Goal: Task Accomplishment & Management: Manage account settings

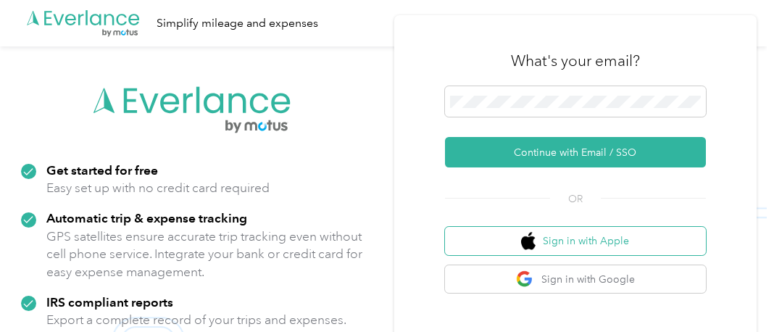
click at [595, 236] on button "Sign in with Apple" at bounding box center [575, 241] width 261 height 28
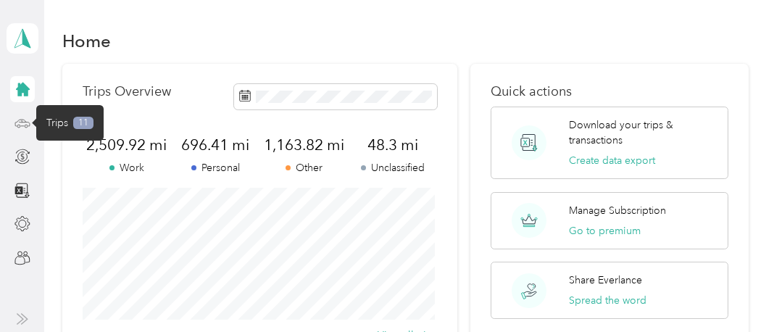
click at [21, 118] on icon at bounding box center [22, 123] width 16 height 16
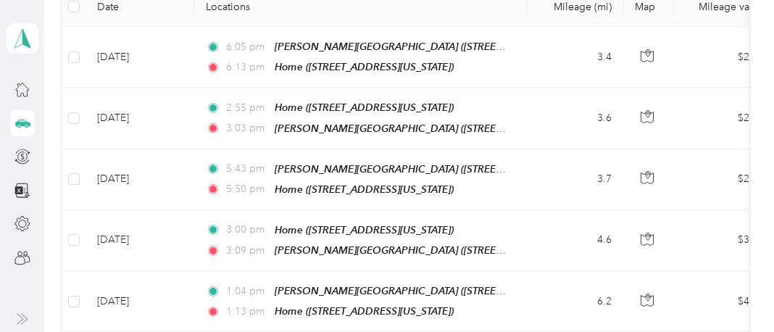
scroll to position [232, 0]
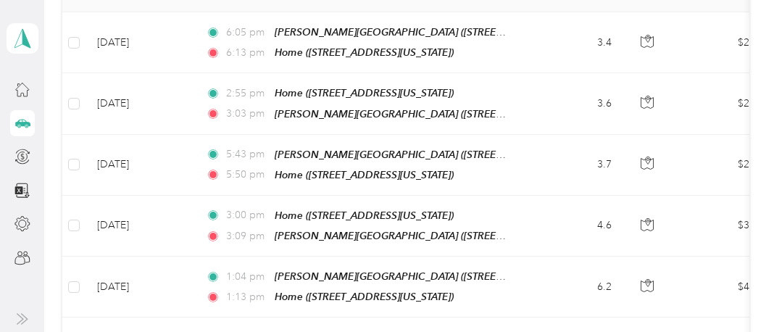
click at [130, 88] on span "Unclassified" at bounding box center [143, 89] width 70 height 15
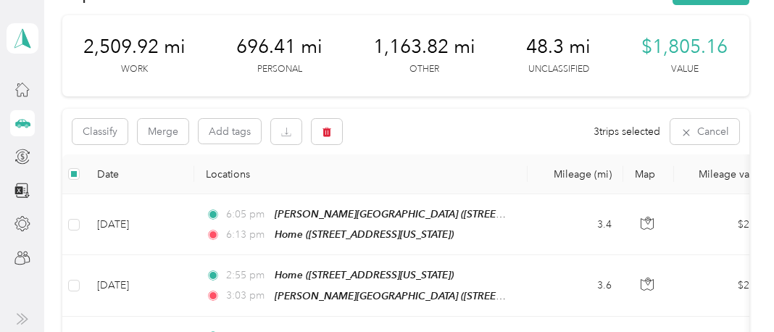
scroll to position [46, 0]
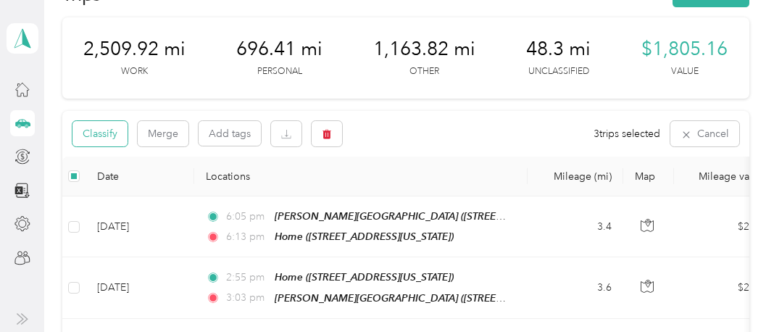
click at [97, 146] on button "Classify" at bounding box center [99, 133] width 55 height 25
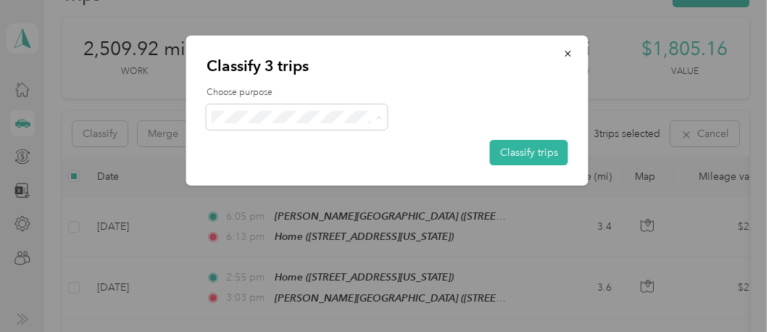
click at [259, 223] on span "Other" at bounding box center [309, 222] width 135 height 15
click at [542, 151] on button "Classify trips" at bounding box center [529, 152] width 78 height 25
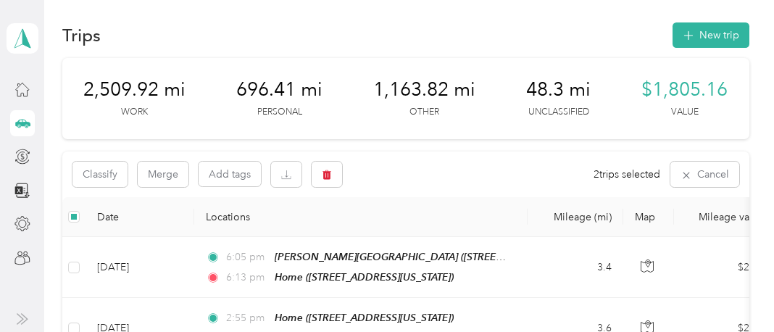
scroll to position [0, 0]
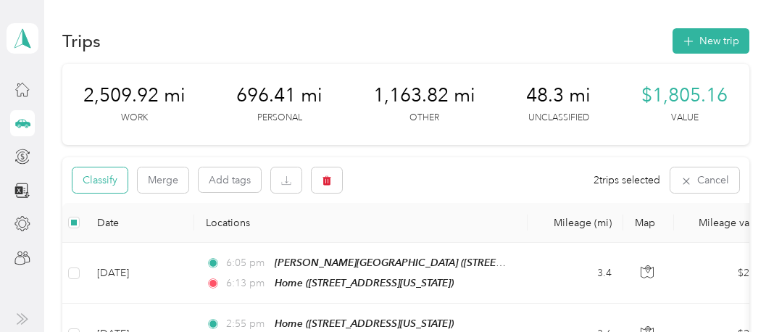
click at [104, 193] on button "Classify" at bounding box center [99, 179] width 55 height 25
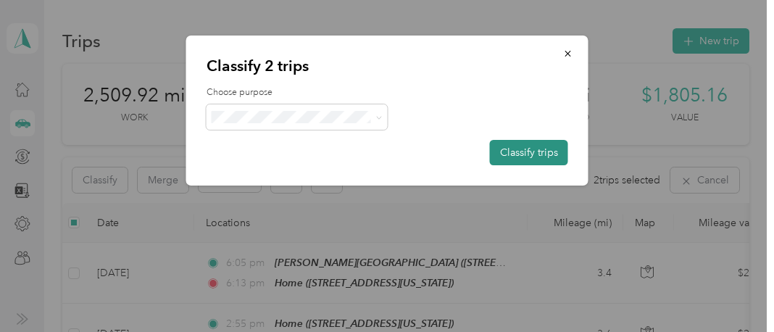
click at [544, 148] on button "Classify trips" at bounding box center [529, 152] width 78 height 25
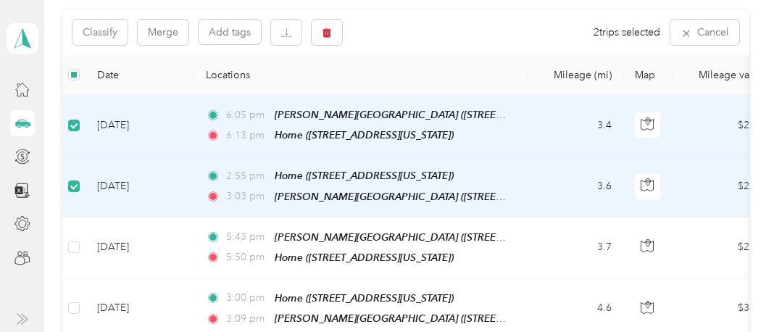
scroll to position [162, 0]
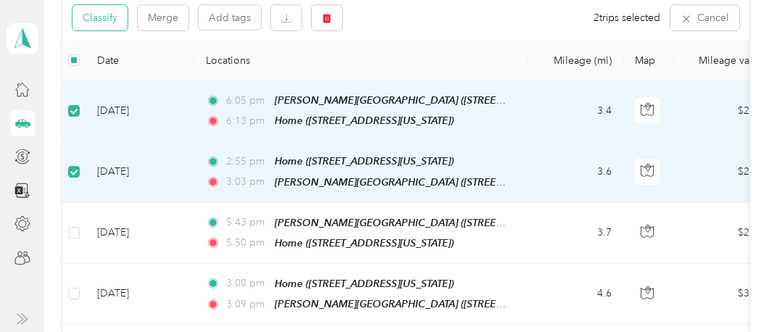
click at [96, 30] on button "Classify" at bounding box center [99, 17] width 55 height 25
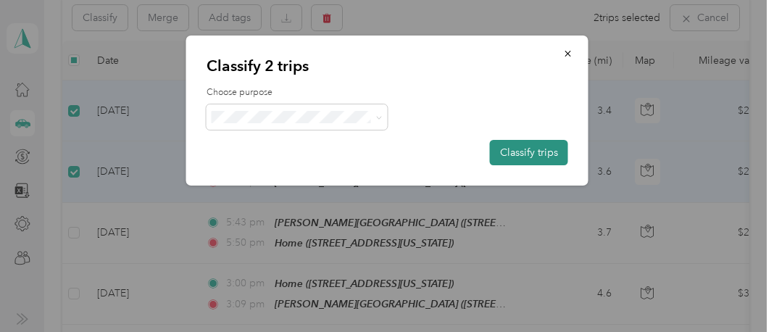
click at [541, 151] on button "Classify trips" at bounding box center [529, 152] width 78 height 25
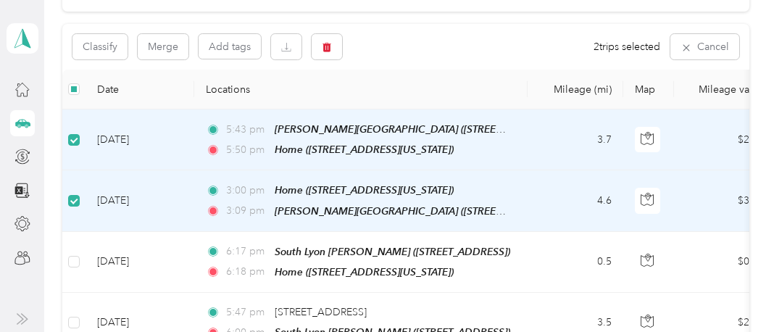
scroll to position [119, 0]
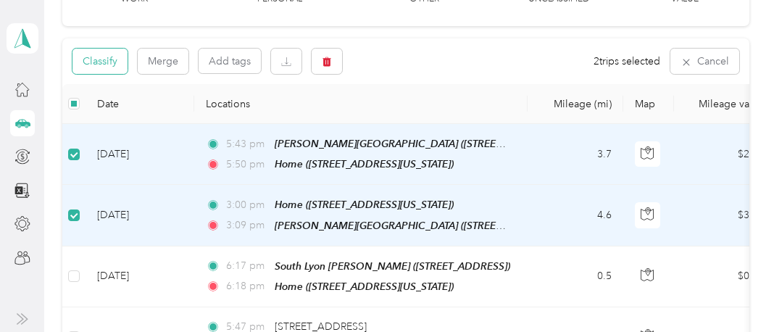
click at [104, 74] on button "Classify" at bounding box center [99, 61] width 55 height 25
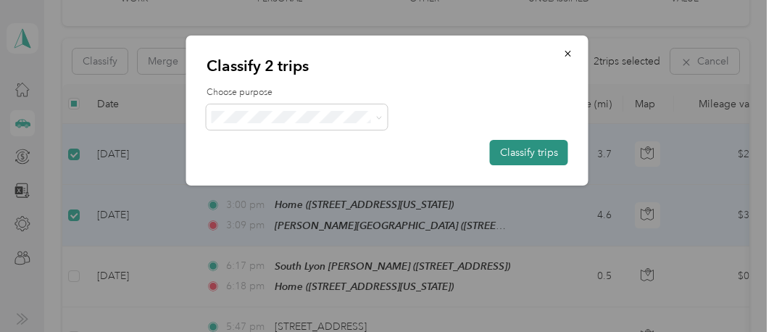
click at [518, 147] on button "Classify trips" at bounding box center [529, 152] width 78 height 25
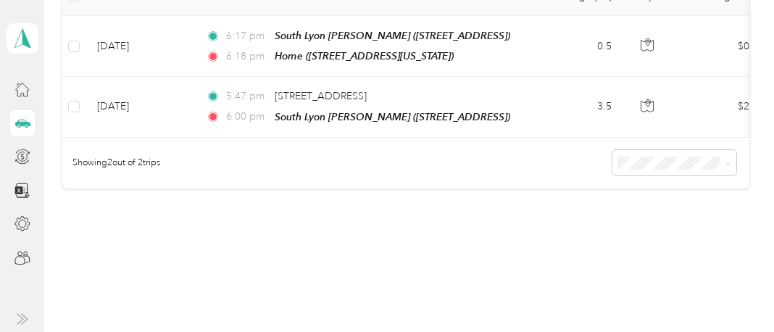
scroll to position [229, 0]
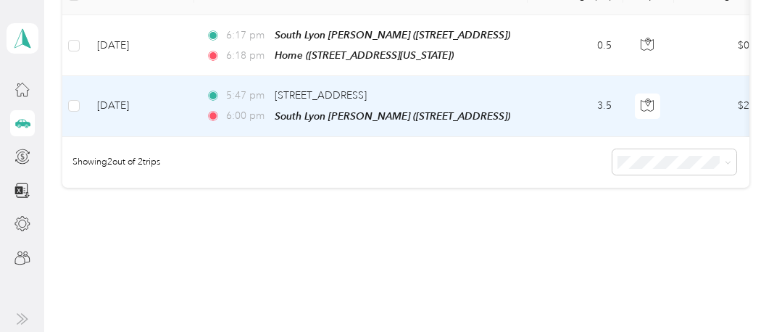
click at [115, 136] on td "[DATE]" at bounding box center [140, 106] width 109 height 60
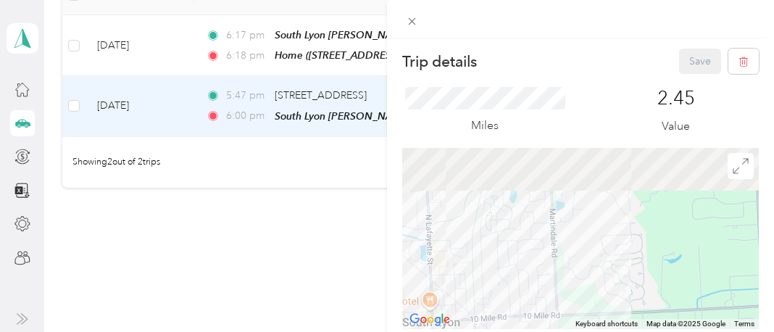
drag, startPoint x: 519, startPoint y: 276, endPoint x: 603, endPoint y: 358, distance: 117.4
click at [603, 331] on html "[PERSON_NAME] Personal dashboard Trips New trip 2,509.92 mi Work 696.41 mi Pers…" at bounding box center [383, 166] width 767 height 332
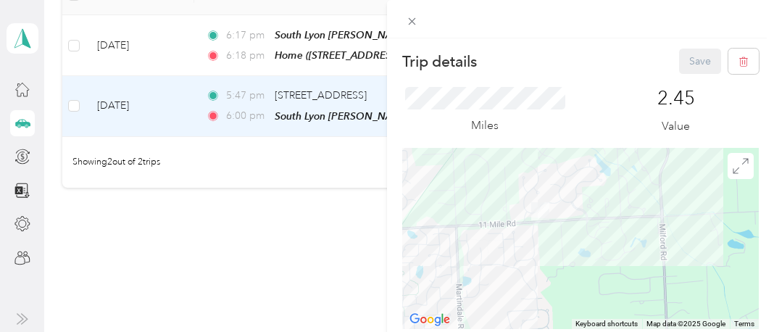
drag, startPoint x: 649, startPoint y: 254, endPoint x: 556, endPoint y: 331, distance: 120.9
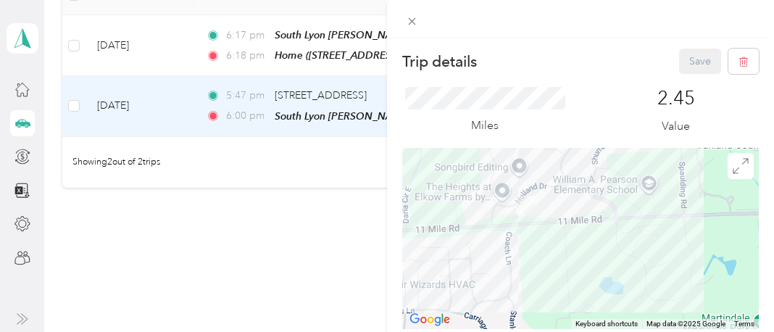
drag, startPoint x: 562, startPoint y: 196, endPoint x: 566, endPoint y: 275, distance: 78.4
click at [566, 275] on div at bounding box center [580, 238] width 357 height 181
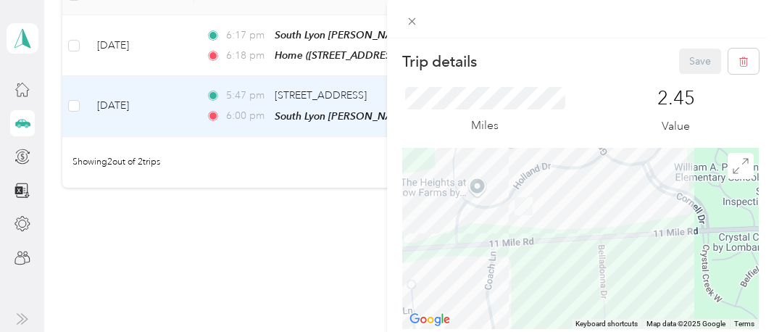
drag, startPoint x: 533, startPoint y: 212, endPoint x: 577, endPoint y: 285, distance: 85.1
click at [577, 285] on div at bounding box center [580, 238] width 357 height 181
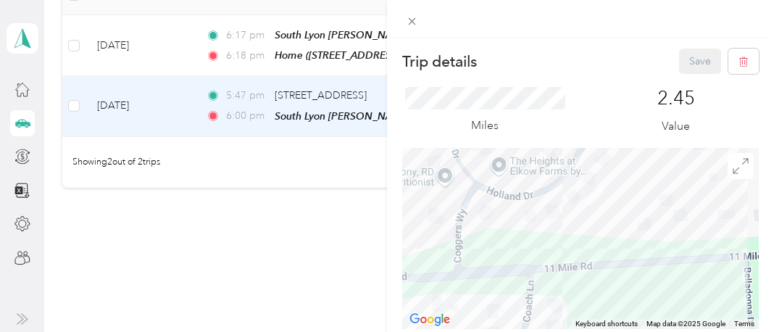
drag, startPoint x: 521, startPoint y: 252, endPoint x: 647, endPoint y: 323, distance: 144.7
click at [647, 323] on div "Keyboard shortcuts Map Data Map data ©2025 Google Map data ©2025 Google 50 m Cl…" at bounding box center [580, 238] width 357 height 181
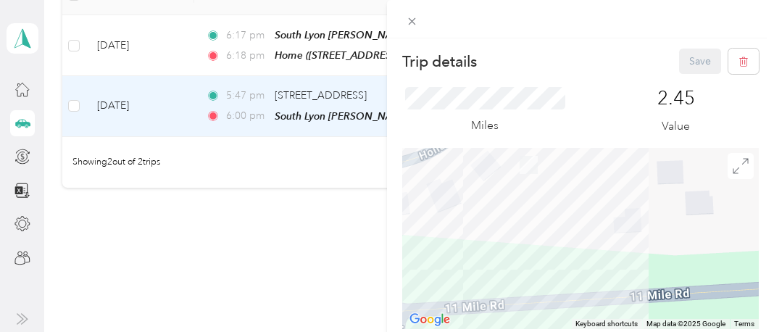
drag, startPoint x: 652, startPoint y: 265, endPoint x: 652, endPoint y: 352, distance: 87.0
click at [652, 331] on html "[PERSON_NAME] Personal dashboard Trips New trip 2,509.92 mi Work 696.41 mi Pers…" at bounding box center [383, 166] width 767 height 332
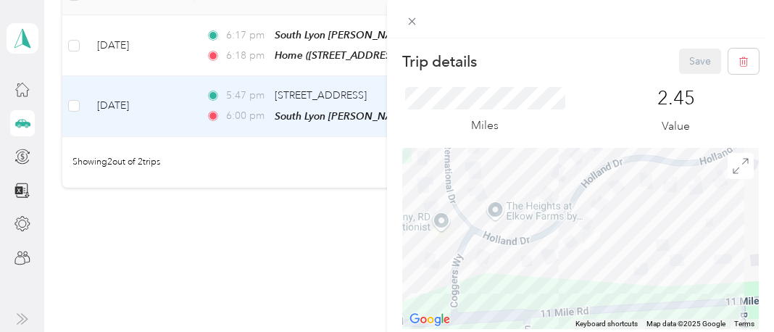
drag, startPoint x: 636, startPoint y: 320, endPoint x: 659, endPoint y: 176, distance: 145.4
click at [659, 176] on div "Keyboard shortcuts Map Data Map data ©2025 Google Map data ©2025 Google 50 m Cl…" at bounding box center [580, 238] width 357 height 181
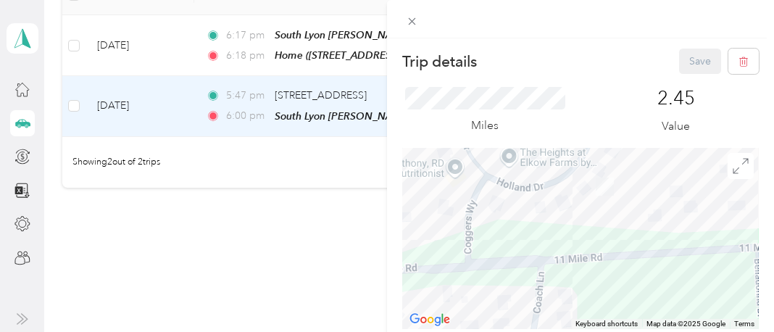
drag, startPoint x: 644, startPoint y: 283, endPoint x: 670, endPoint y: 194, distance: 93.1
click at [670, 194] on div at bounding box center [580, 238] width 357 height 181
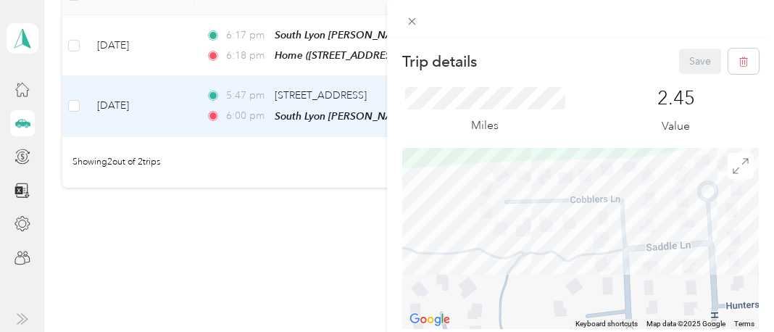
drag, startPoint x: 460, startPoint y: 304, endPoint x: 777, endPoint y: 183, distance: 339.1
click at [767, 183] on html "[PERSON_NAME] Personal dashboard Trips New trip 2,509.92 mi Work 696.41 mi Pers…" at bounding box center [383, 166] width 767 height 332
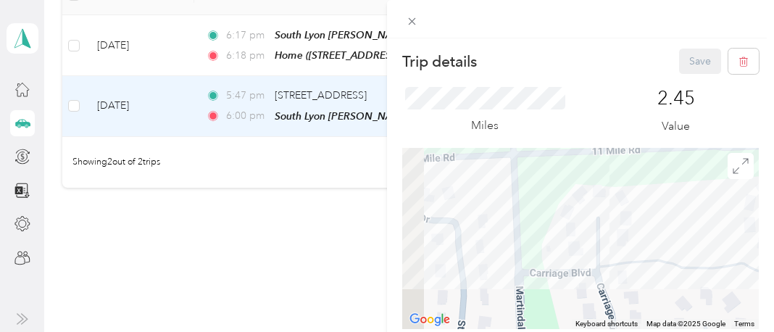
drag, startPoint x: 499, startPoint y: 209, endPoint x: 777, endPoint y: 228, distance: 278.3
click at [767, 228] on html "[PERSON_NAME] Personal dashboard Trips New trip 2,509.92 mi Work 696.41 mi Pers…" at bounding box center [383, 166] width 767 height 332
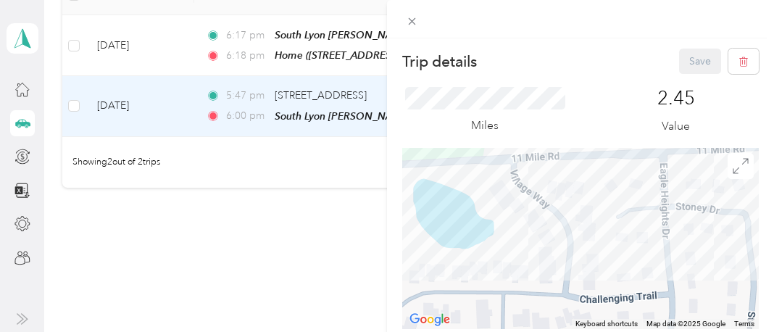
drag, startPoint x: 481, startPoint y: 229, endPoint x: 777, endPoint y: 220, distance: 296.6
click at [767, 220] on html "[PERSON_NAME] Personal dashboard Trips New trip 2,509.92 mi Work 696.41 mi Pers…" at bounding box center [383, 166] width 767 height 332
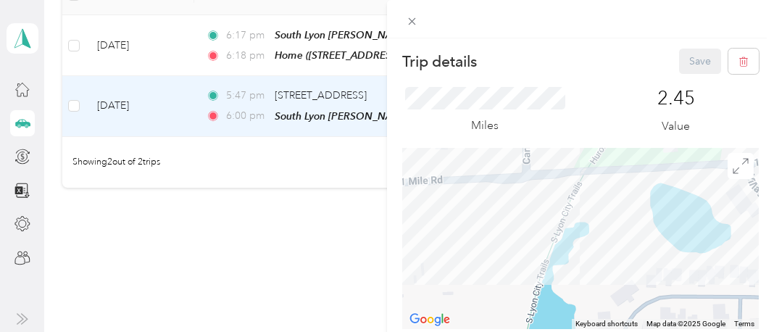
drag, startPoint x: 453, startPoint y: 216, endPoint x: 696, endPoint y: 223, distance: 242.9
click at [696, 223] on div at bounding box center [580, 238] width 357 height 181
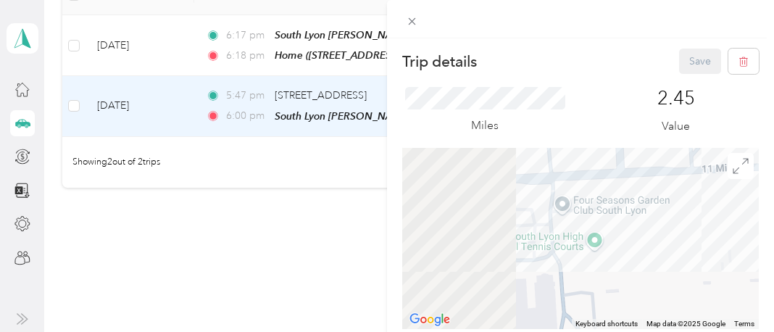
drag, startPoint x: 466, startPoint y: 238, endPoint x: 777, endPoint y: 225, distance: 311.2
click at [767, 225] on html "[PERSON_NAME] Personal dashboard Trips New trip 2,509.92 mi Work 696.41 mi Pers…" at bounding box center [383, 166] width 767 height 332
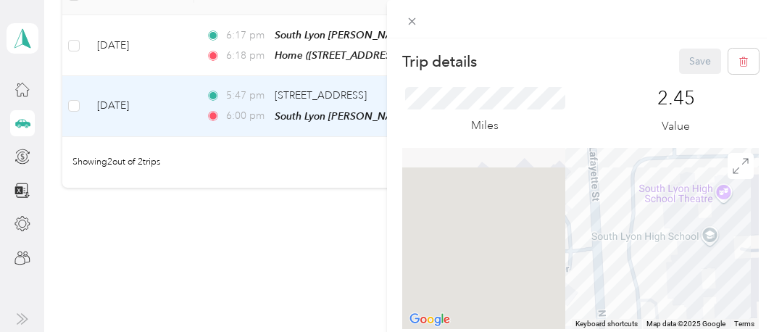
drag, startPoint x: 462, startPoint y: 224, endPoint x: 689, endPoint y: 108, distance: 254.8
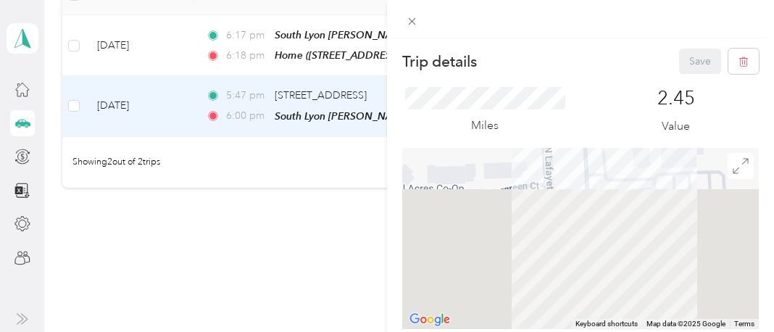
drag, startPoint x: 651, startPoint y: 275, endPoint x: 607, endPoint y: 120, distance: 160.6
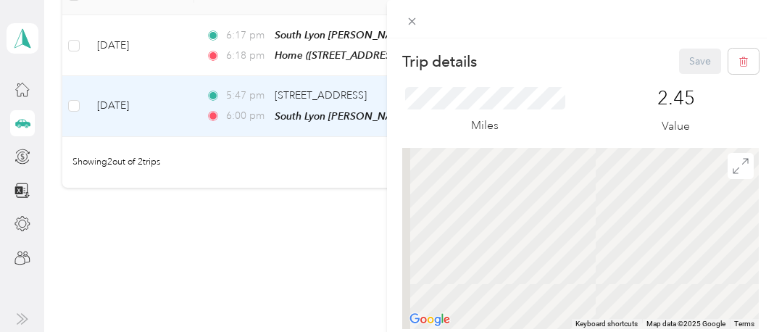
drag, startPoint x: 655, startPoint y: 276, endPoint x: 597, endPoint y: 83, distance: 201.3
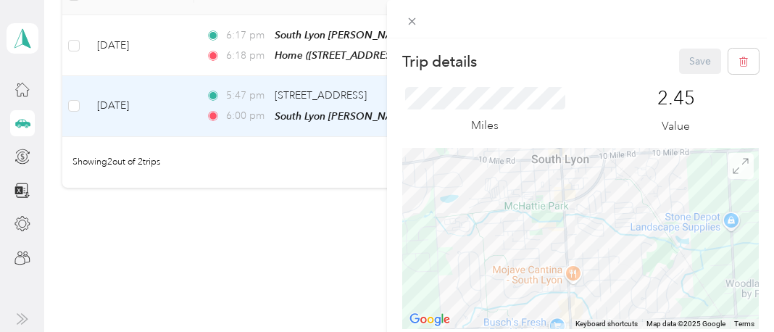
click at [733, 168] on icon at bounding box center [741, 166] width 16 height 16
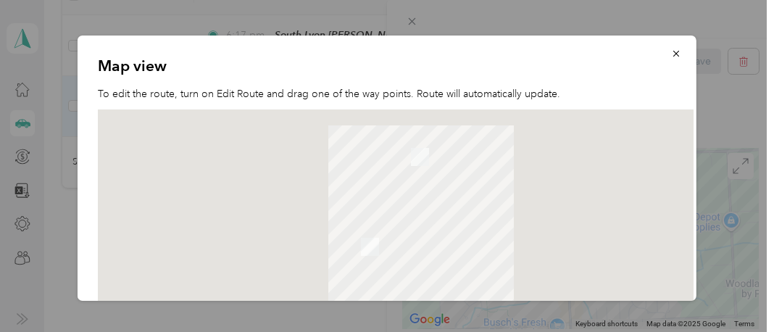
click at [399, 218] on div at bounding box center [396, 205] width 596 height 193
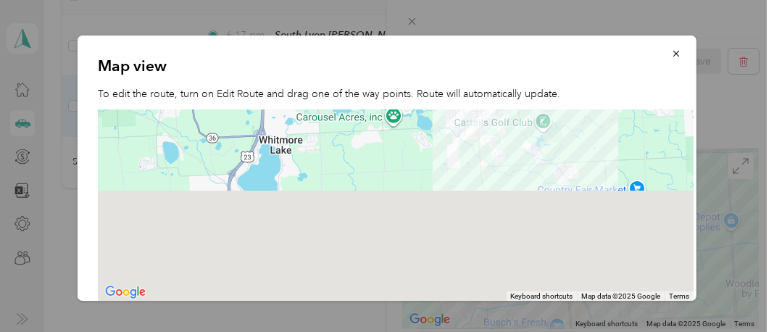
drag, startPoint x: 471, startPoint y: 259, endPoint x: 579, endPoint y: 138, distance: 162.8
click at [579, 134] on div at bounding box center [396, 205] width 596 height 193
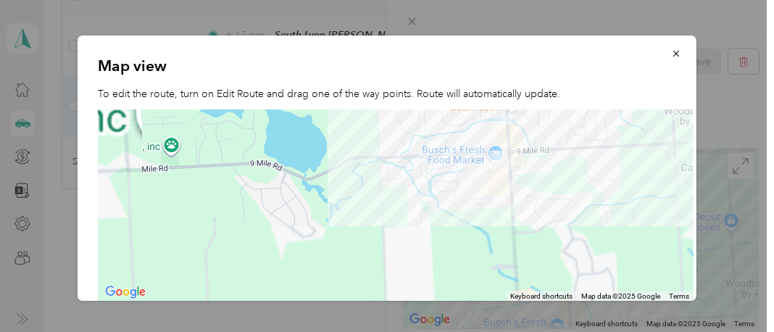
drag, startPoint x: 459, startPoint y: 146, endPoint x: 410, endPoint y: 303, distance: 163.9
click at [410, 303] on div "Map view To edit the route, turn on Edit Route and drag one of the way points. …" at bounding box center [696, 171] width 619 height 270
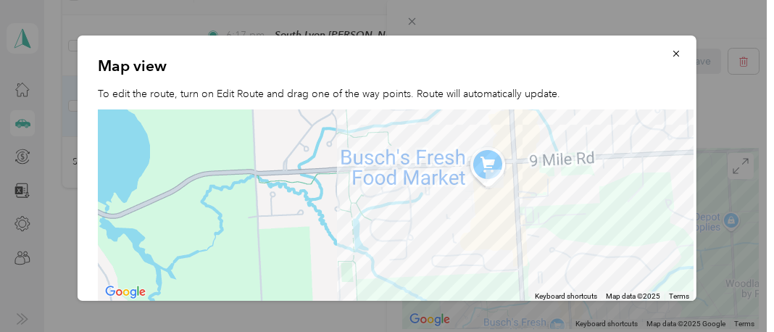
drag, startPoint x: 535, startPoint y: 151, endPoint x: 446, endPoint y: 280, distance: 157.0
click at [446, 280] on div at bounding box center [396, 205] width 596 height 193
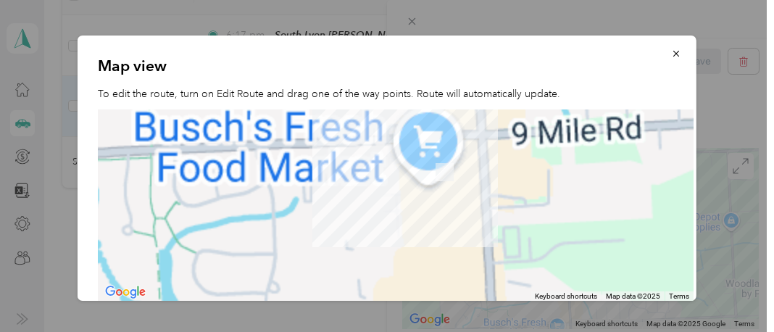
drag, startPoint x: 494, startPoint y: 206, endPoint x: 412, endPoint y: 275, distance: 107.6
click at [412, 275] on div at bounding box center [396, 205] width 596 height 193
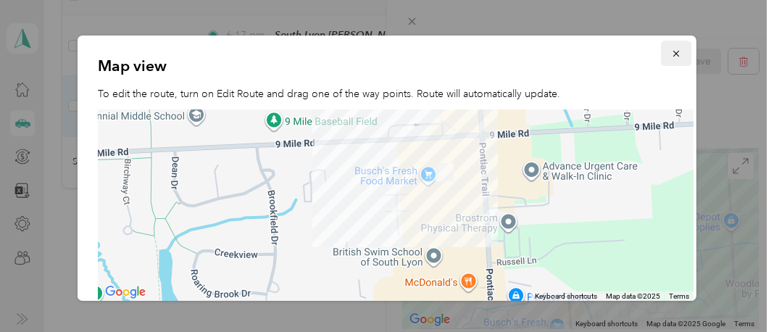
click at [671, 51] on icon "button" at bounding box center [676, 54] width 10 height 10
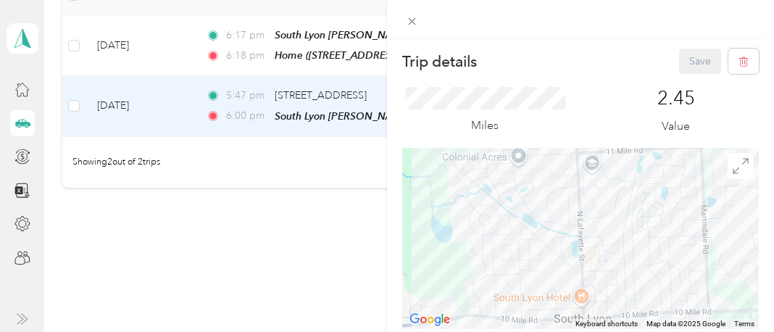
drag, startPoint x: 611, startPoint y: 196, endPoint x: 633, endPoint y: 358, distance: 163.2
click at [633, 331] on html "[PERSON_NAME] Personal dashboard Trips New trip 2,509.92 mi Work 696.41 mi Pers…" at bounding box center [383, 166] width 767 height 332
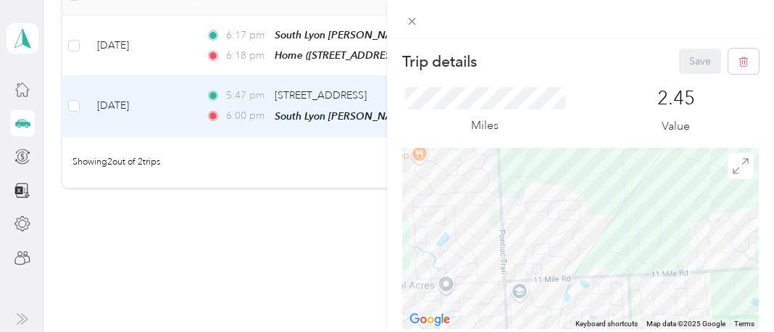
drag, startPoint x: 632, startPoint y: 178, endPoint x: 556, endPoint y: 328, distance: 168.9
click at [556, 328] on div at bounding box center [580, 238] width 357 height 181
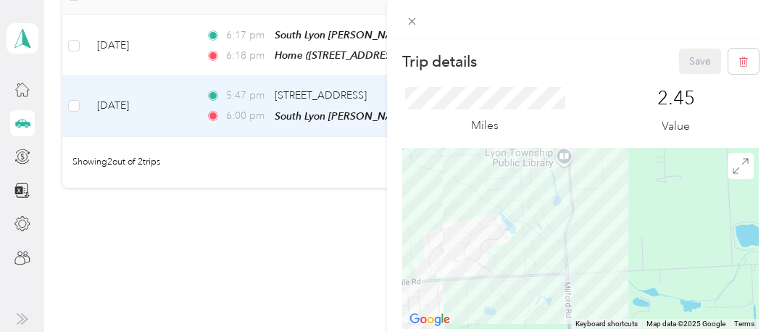
drag, startPoint x: 720, startPoint y: 223, endPoint x: 452, endPoint y: 230, distance: 267.5
click at [452, 230] on div at bounding box center [580, 238] width 357 height 181
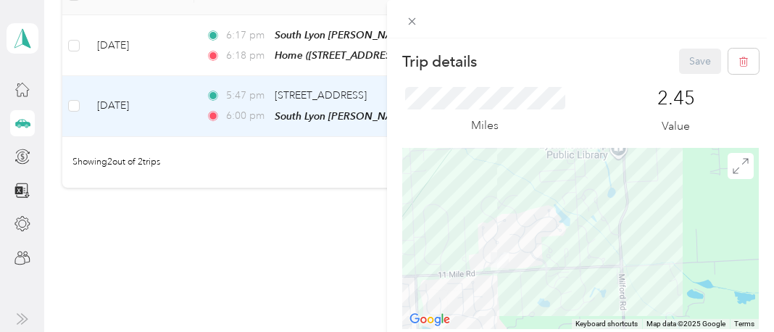
drag, startPoint x: 502, startPoint y: 231, endPoint x: 564, endPoint y: 224, distance: 62.0
click at [564, 224] on div at bounding box center [580, 238] width 357 height 181
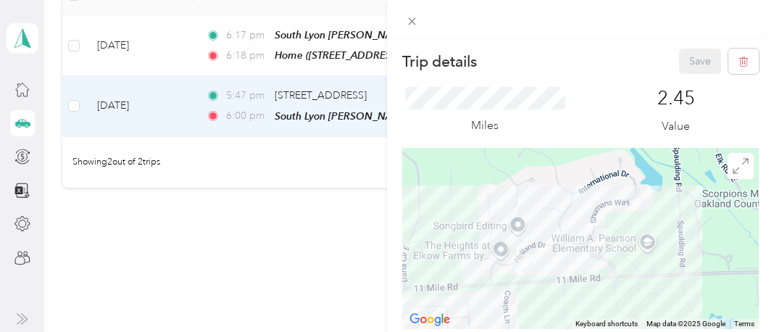
drag, startPoint x: 453, startPoint y: 216, endPoint x: 547, endPoint y: 190, distance: 97.8
click at [547, 190] on div at bounding box center [580, 238] width 357 height 181
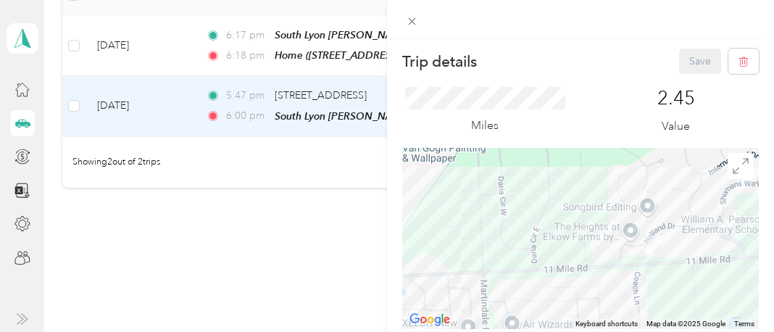
drag, startPoint x: 457, startPoint y: 269, endPoint x: 588, endPoint y: 249, distance: 132.7
click at [588, 249] on div at bounding box center [580, 238] width 357 height 181
click at [322, 182] on div "Trip details Save This trip cannot be edited because it is either under review,…" at bounding box center [387, 166] width 774 height 332
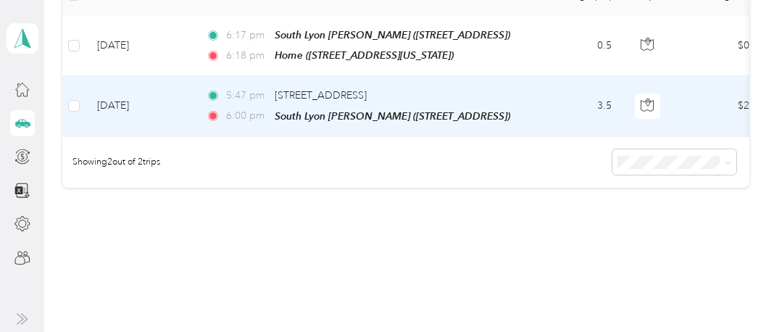
click at [129, 136] on td "[DATE]" at bounding box center [140, 106] width 109 height 60
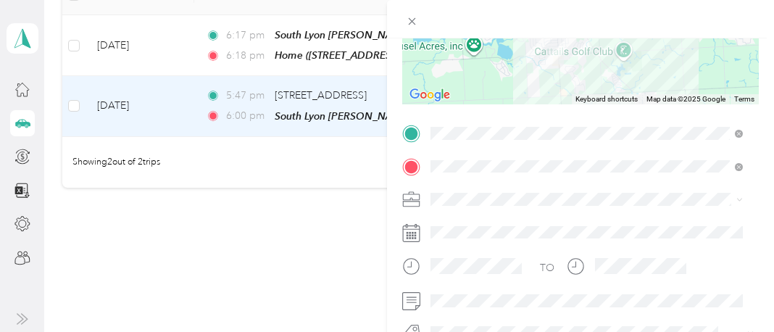
scroll to position [228, 0]
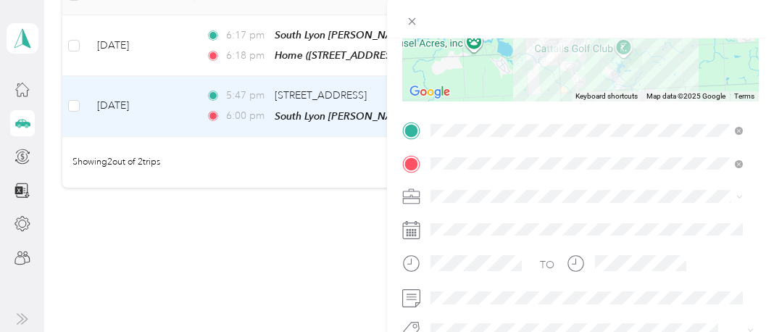
click at [496, 196] on span "[STREET_ADDRESS]" at bounding box center [504, 201] width 92 height 12
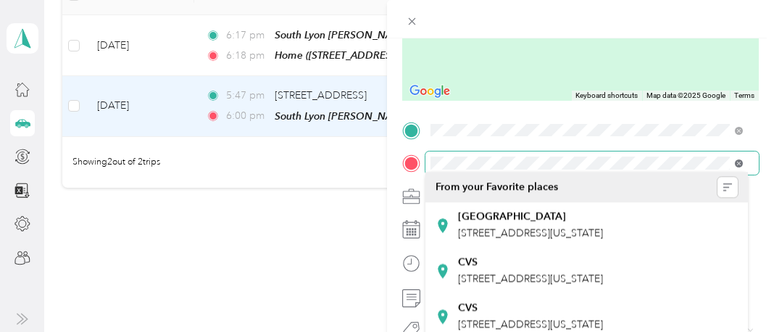
click at [739, 165] on icon at bounding box center [739, 163] width 8 height 8
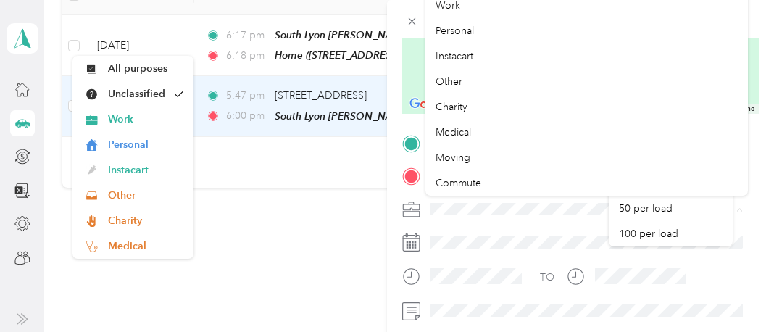
scroll to position [25, 0]
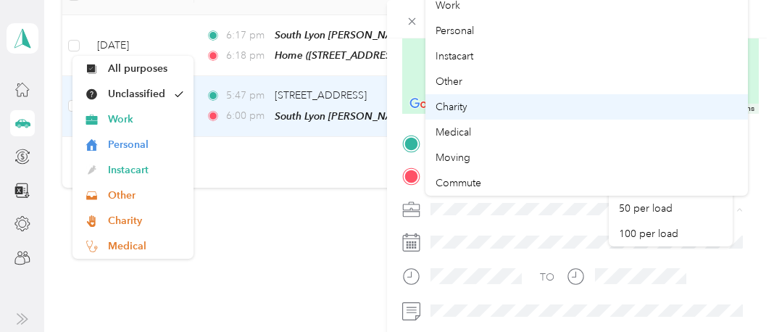
drag, startPoint x: 741, startPoint y: 96, endPoint x: 744, endPoint y: 115, distance: 18.5
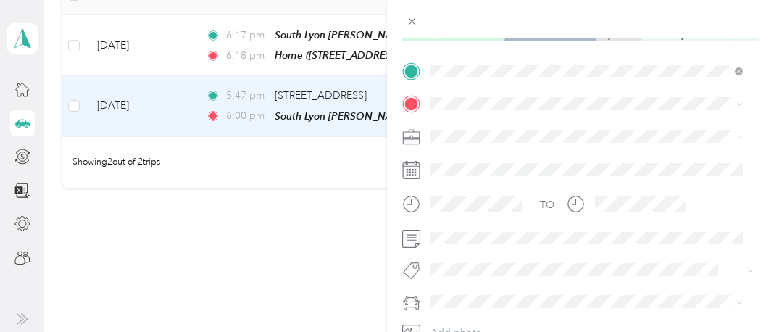
scroll to position [264, 0]
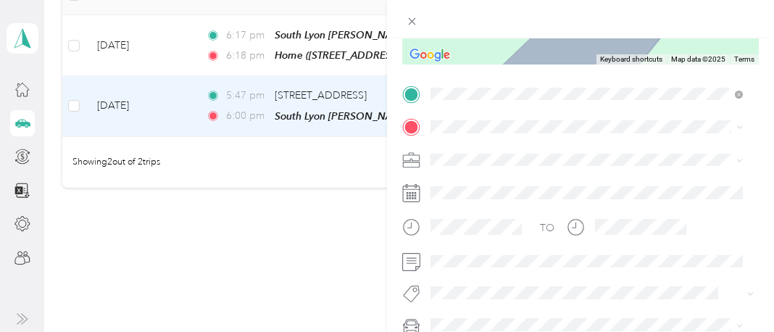
click at [507, 215] on span "[STREET_ADDRESS][US_STATE]" at bounding box center [530, 207] width 145 height 13
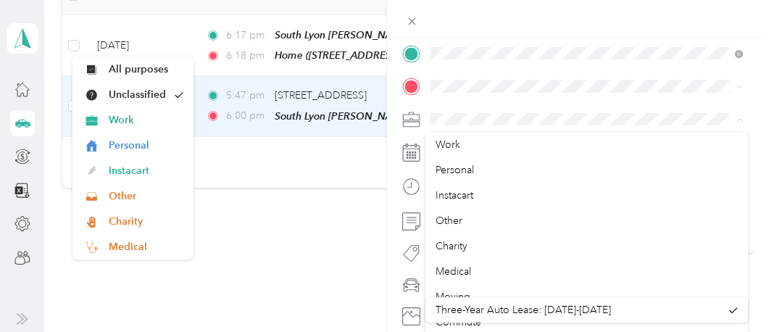
scroll to position [14, 0]
drag, startPoint x: 746, startPoint y: 143, endPoint x: 749, endPoint y: 167, distance: 24.1
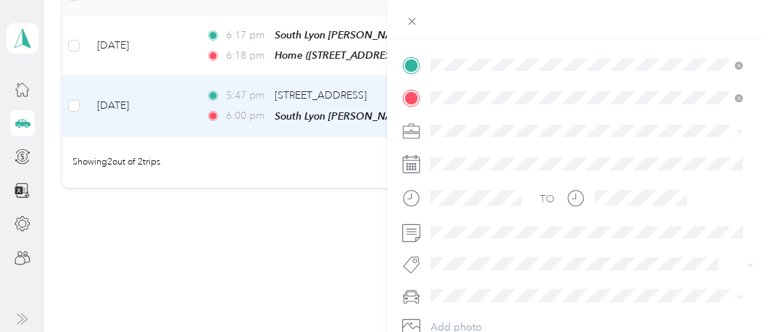
scroll to position [0, 0]
click at [496, 215] on span "[STREET_ADDRESS][US_STATE]" at bounding box center [530, 208] width 145 height 13
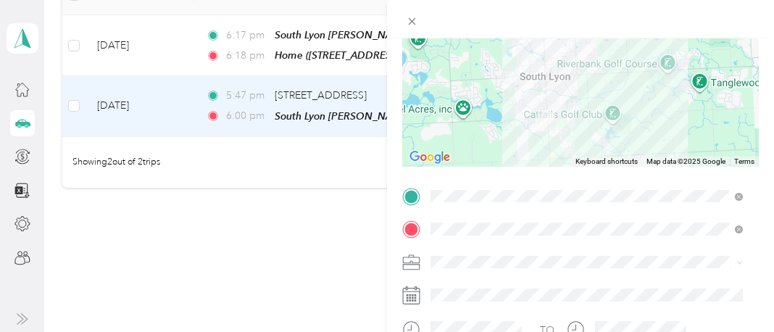
scroll to position [33, 0]
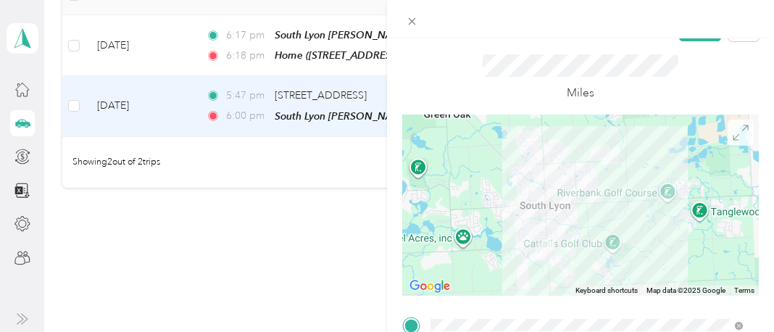
click at [733, 137] on icon at bounding box center [741, 133] width 16 height 16
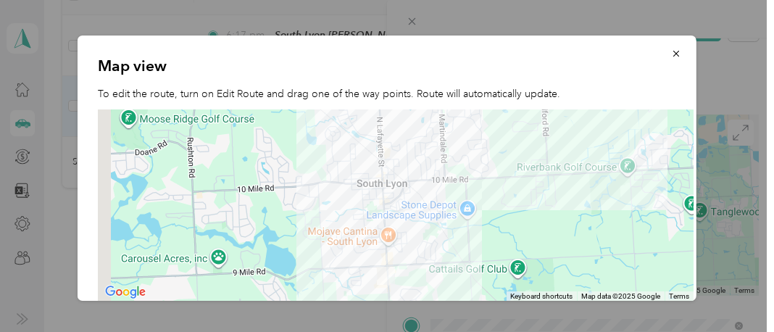
drag, startPoint x: 377, startPoint y: 238, endPoint x: 644, endPoint y: 238, distance: 267.4
click at [644, 238] on div at bounding box center [396, 205] width 596 height 193
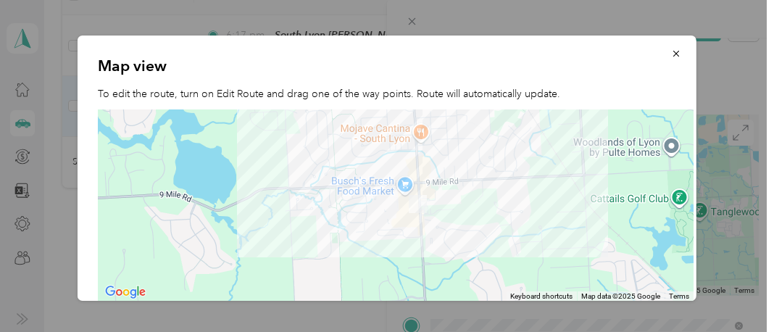
drag, startPoint x: 422, startPoint y: 234, endPoint x: 711, endPoint y: 134, distance: 306.0
click at [711, 134] on div "Map view To edit the route, turn on Edit Route and drag one of the way points. …" at bounding box center [696, 171] width 619 height 270
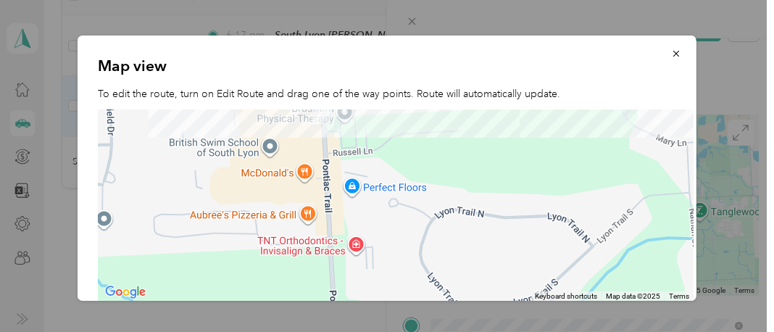
drag, startPoint x: 442, startPoint y: 186, endPoint x: 771, endPoint y: 201, distance: 329.4
click at [771, 201] on div "Map view To edit the route, turn on Edit Route and drag one of the way points. …" at bounding box center [696, 171] width 619 height 270
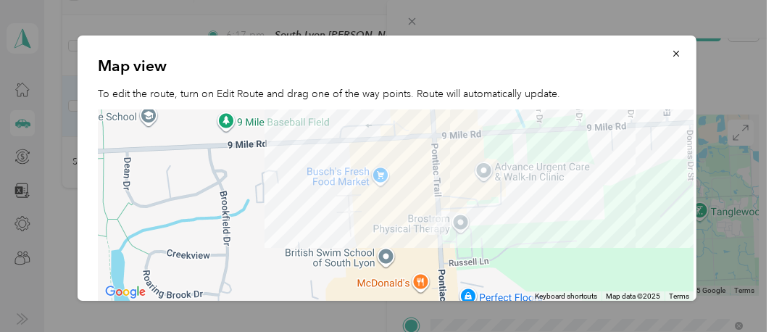
drag, startPoint x: 534, startPoint y: 142, endPoint x: 650, endPoint y: 247, distance: 156.5
click at [650, 247] on div at bounding box center [396, 205] width 596 height 193
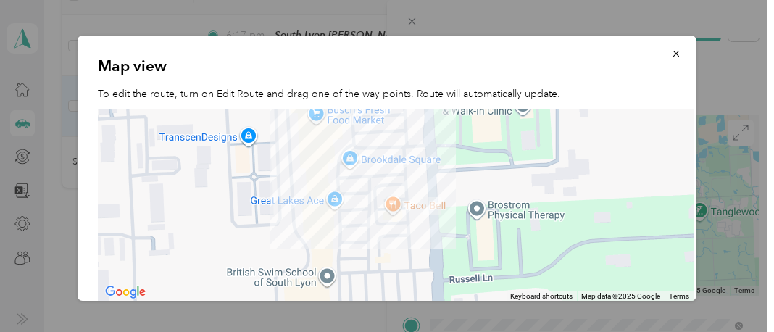
drag, startPoint x: 438, startPoint y: 183, endPoint x: 654, endPoint y: 190, distance: 216.8
click at [654, 190] on div at bounding box center [396, 205] width 596 height 193
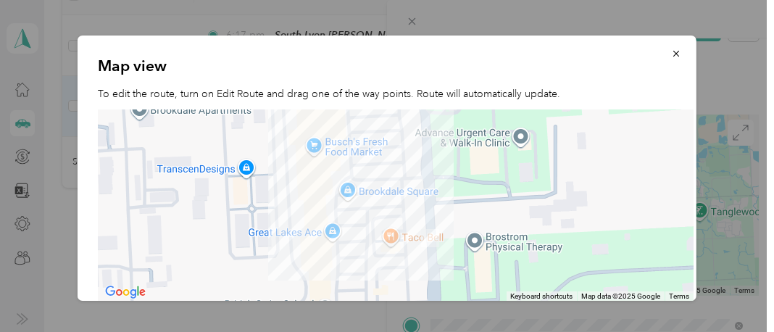
drag, startPoint x: 649, startPoint y: 183, endPoint x: 646, endPoint y: 224, distance: 41.4
click at [646, 224] on div at bounding box center [396, 205] width 596 height 193
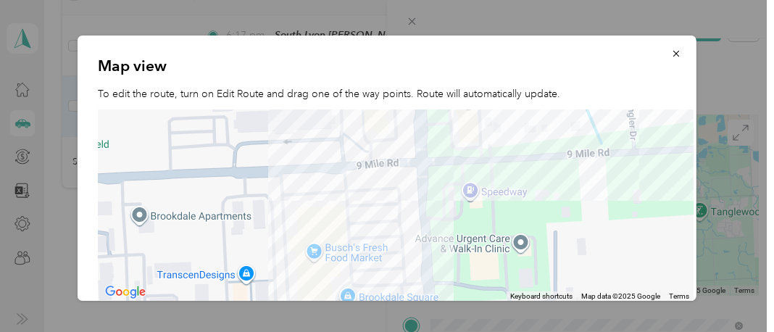
drag, startPoint x: 629, startPoint y: 157, endPoint x: 629, endPoint y: 265, distance: 108.7
click at [629, 265] on div at bounding box center [396, 205] width 596 height 193
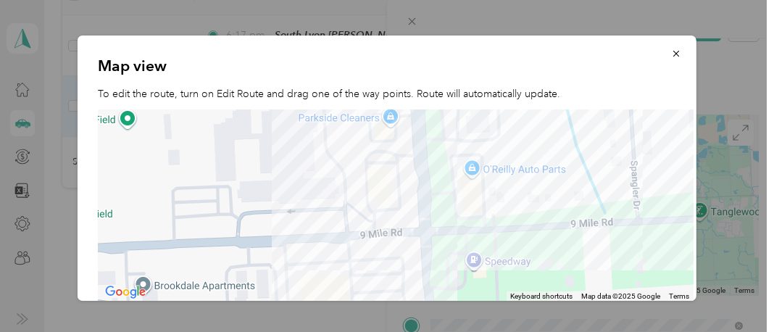
drag, startPoint x: 628, startPoint y: 177, endPoint x: 636, endPoint y: 256, distance: 79.3
click at [633, 262] on div at bounding box center [396, 205] width 596 height 193
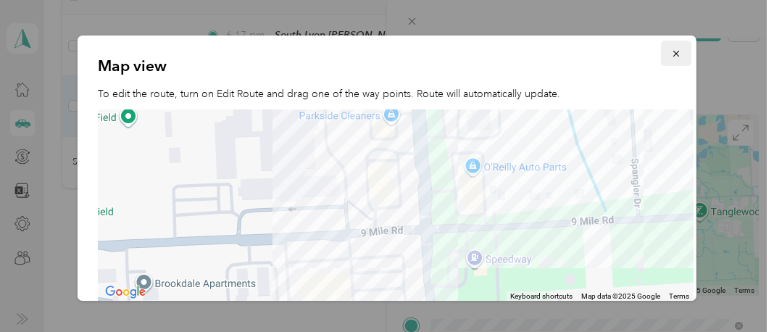
click at [671, 54] on icon "button" at bounding box center [676, 54] width 10 height 10
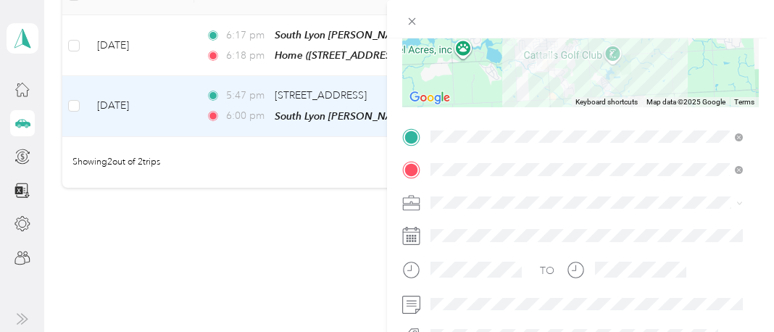
scroll to position [224, 0]
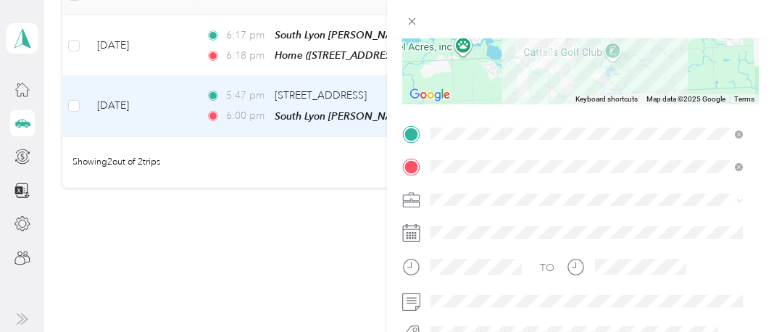
click at [465, 28] on ol "Work Personal Instacart Other Charity Medical Moving Commute" at bounding box center [586, 76] width 323 height 203
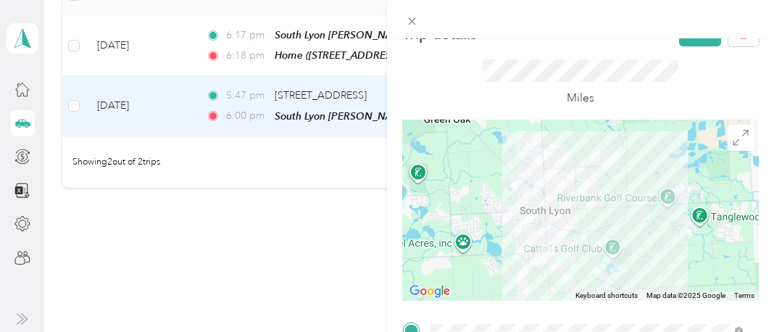
scroll to position [0, 0]
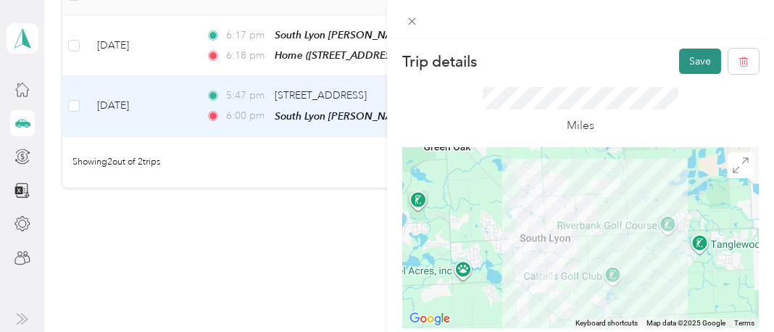
click at [689, 63] on button "Save" at bounding box center [700, 61] width 42 height 25
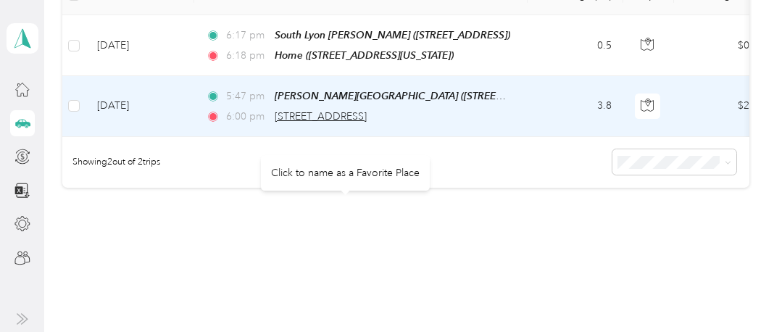
click at [343, 122] on span "[STREET_ADDRESS]" at bounding box center [321, 116] width 92 height 12
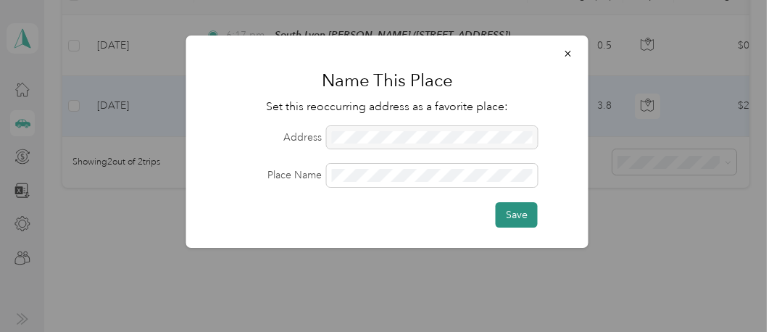
click at [517, 215] on button "Save" at bounding box center [517, 214] width 42 height 25
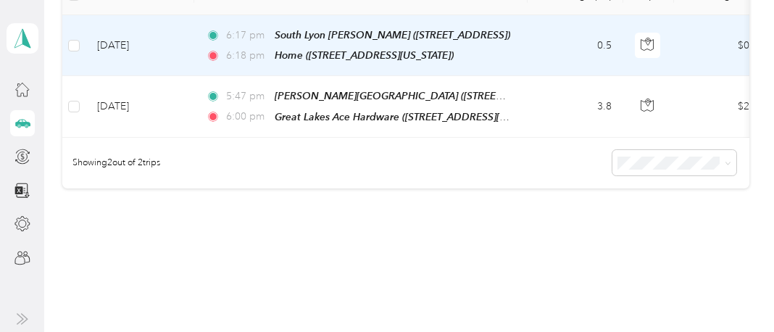
click at [106, 76] on td "[DATE]" at bounding box center [140, 45] width 109 height 61
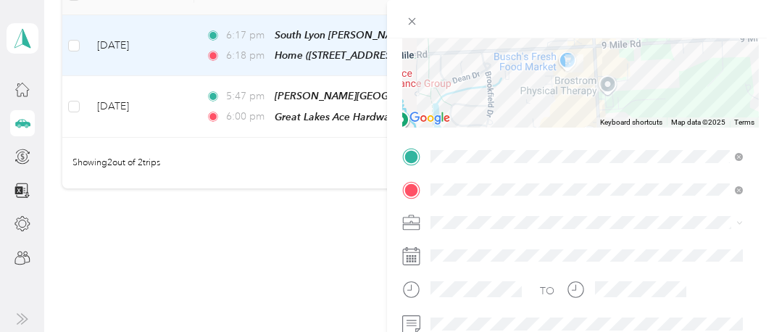
scroll to position [204, 0]
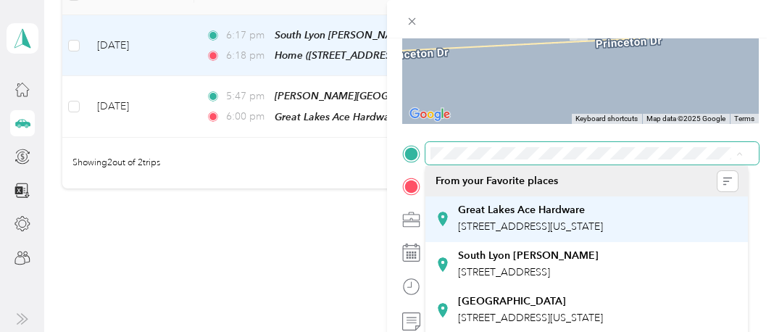
click at [569, 218] on div "Great Lakes Ace Hardware [STREET_ADDRESS][US_STATE]" at bounding box center [530, 219] width 145 height 30
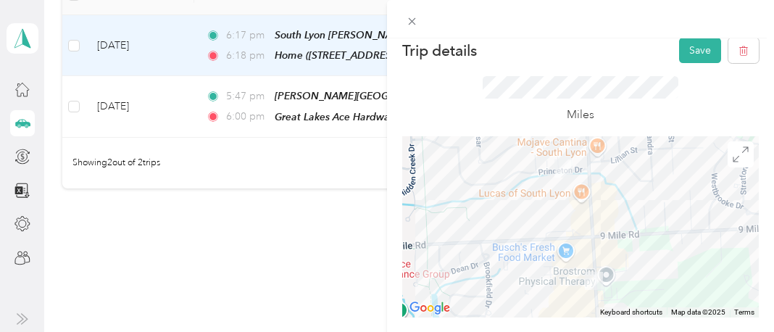
scroll to position [0, 0]
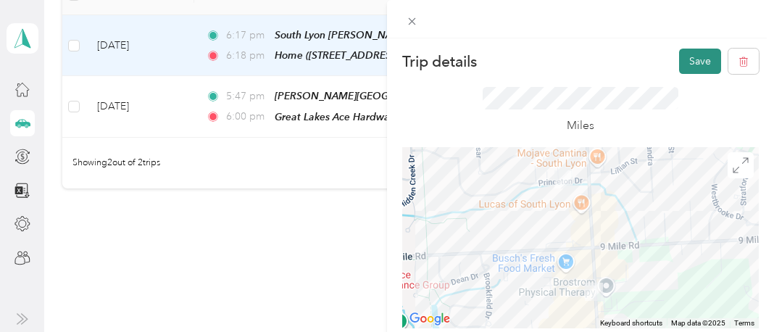
click at [692, 54] on button "Save" at bounding box center [700, 61] width 42 height 25
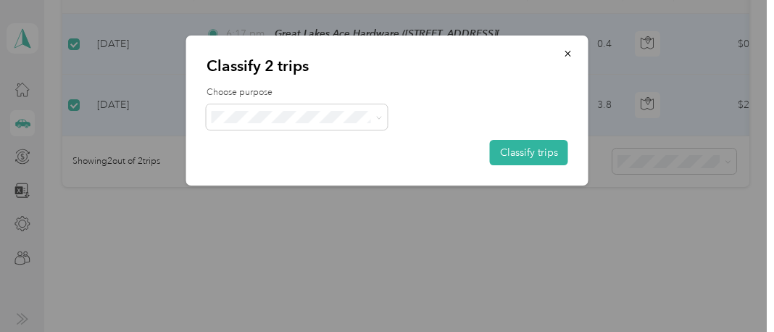
click at [255, 165] on span "Personal" at bounding box center [309, 166] width 135 height 15
click at [539, 149] on button "Classify trips" at bounding box center [529, 152] width 78 height 25
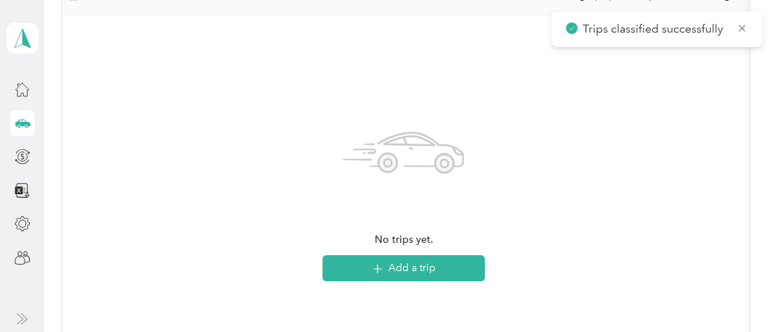
click at [132, 143] on span "Personal" at bounding box center [145, 144] width 75 height 15
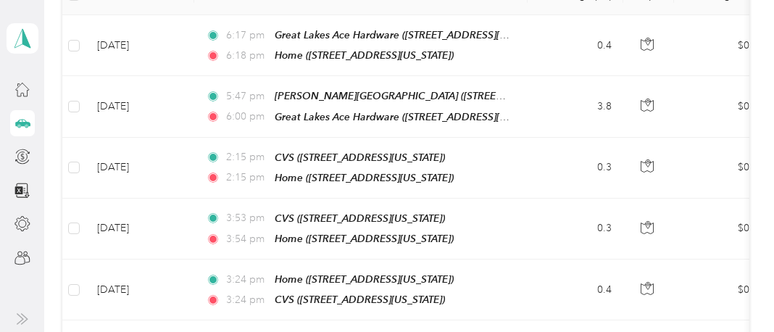
click at [124, 192] on span "Other" at bounding box center [137, 193] width 59 height 15
